Goal: Task Accomplishment & Management: Complete application form

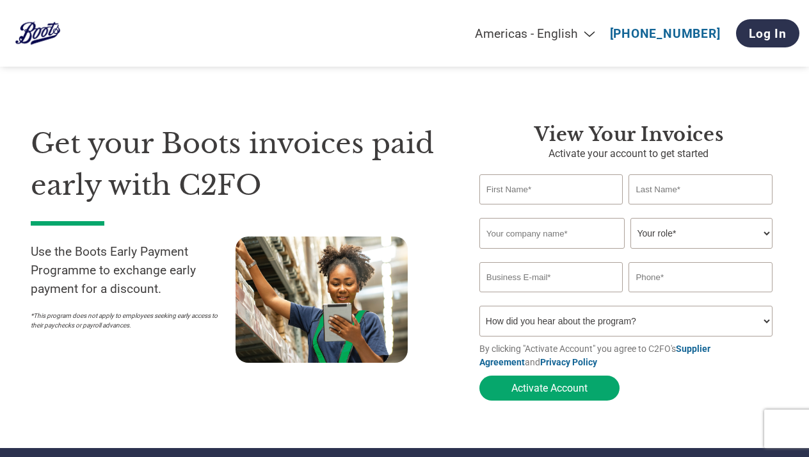
select select "en-[GEOGRAPHIC_DATA]"
type input "[PERSON_NAME]"
type input "528 international t/a MBM Limited"
select select "OTHER"
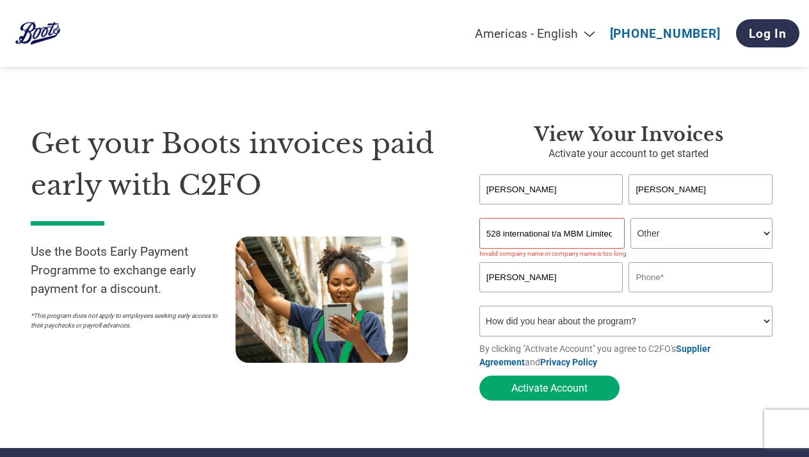
type input "[PERSON_NAME]"
click at [603, 239] on input "528 international t/a MBM Limited" at bounding box center [552, 233] width 145 height 31
click at [567, 276] on input "[PERSON_NAME]" at bounding box center [551, 277] width 143 height 30
drag, startPoint x: 593, startPoint y: 234, endPoint x: 545, endPoint y: 231, distance: 48.1
click at [545, 231] on input "528 international t/a MBM LTD" at bounding box center [552, 233] width 145 height 31
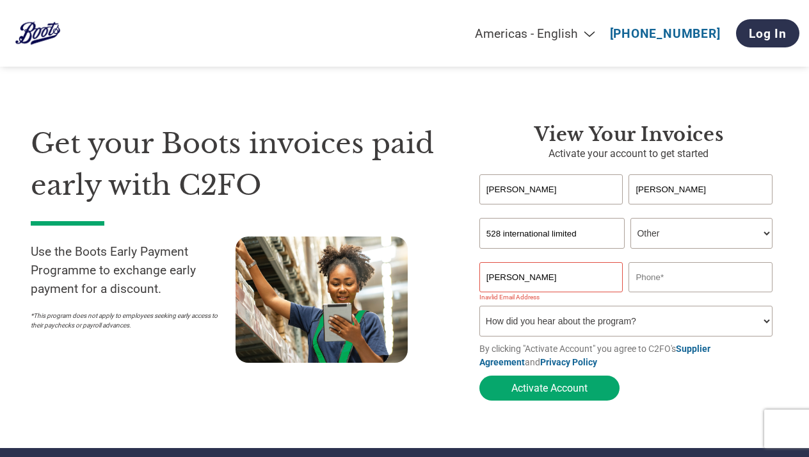
type input "528 international limited"
click at [769, 139] on h3 "View your invoices" at bounding box center [629, 134] width 299 height 23
click at [537, 280] on input "[PERSON_NAME]" at bounding box center [551, 277] width 143 height 30
type input "[PERSON_NAME][EMAIL_ADDRESS][DOMAIN_NAME]"
type input "07584091818"
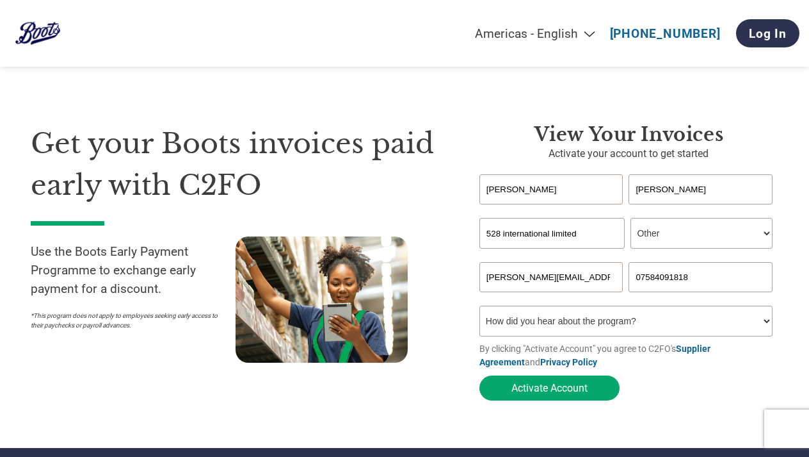
select select "Other"
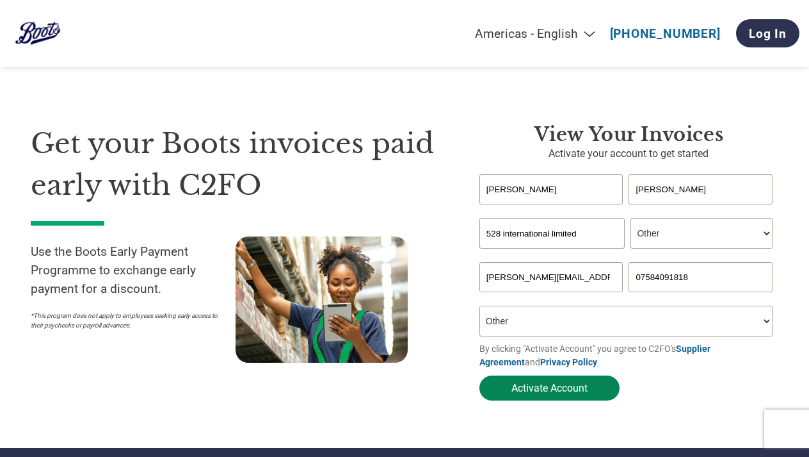
click at [557, 390] on button "Activate Account" at bounding box center [550, 387] width 140 height 25
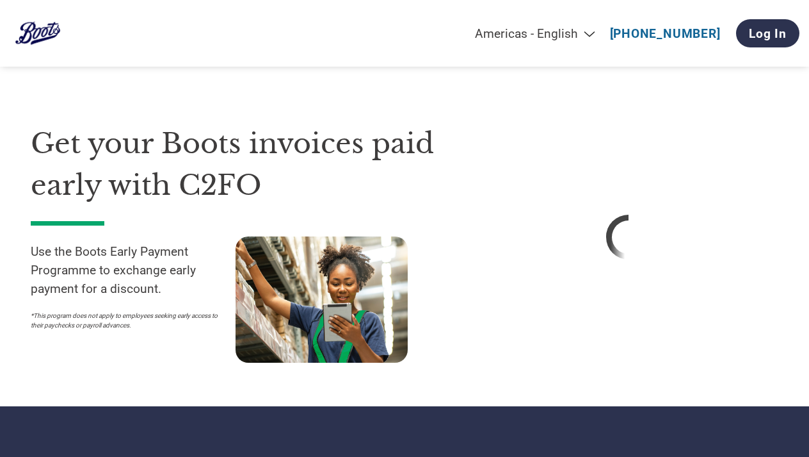
select select "en-[GEOGRAPHIC_DATA]"
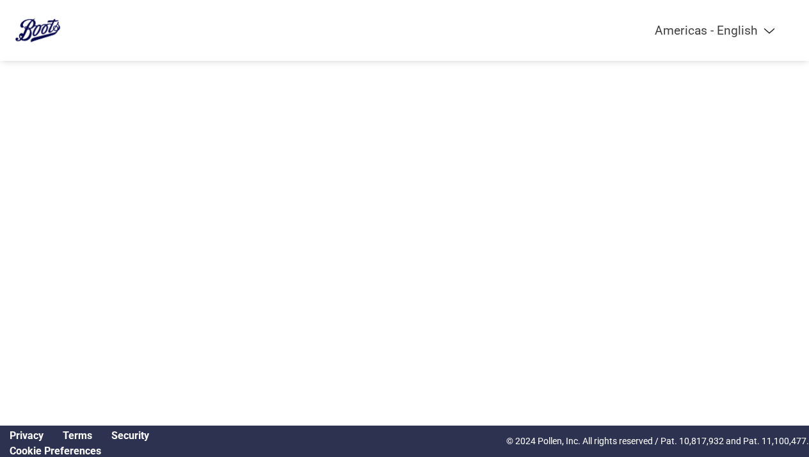
select select "en-[GEOGRAPHIC_DATA]"
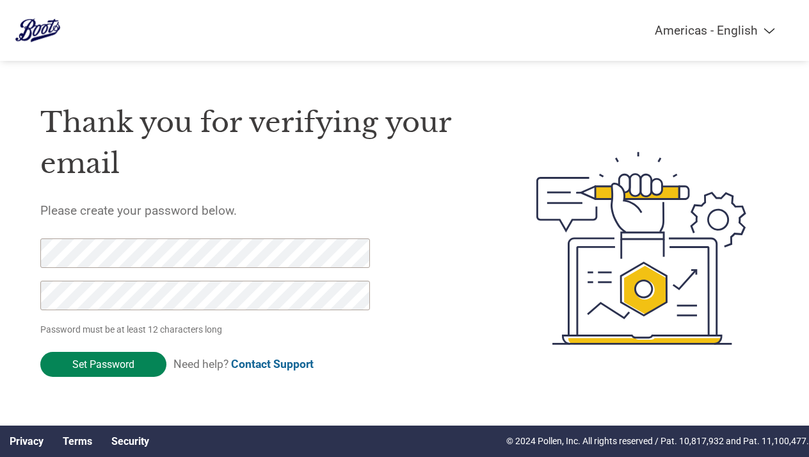
click at [111, 362] on input "Set Password" at bounding box center [103, 364] width 126 height 25
